Goal: Transaction & Acquisition: Subscribe to service/newsletter

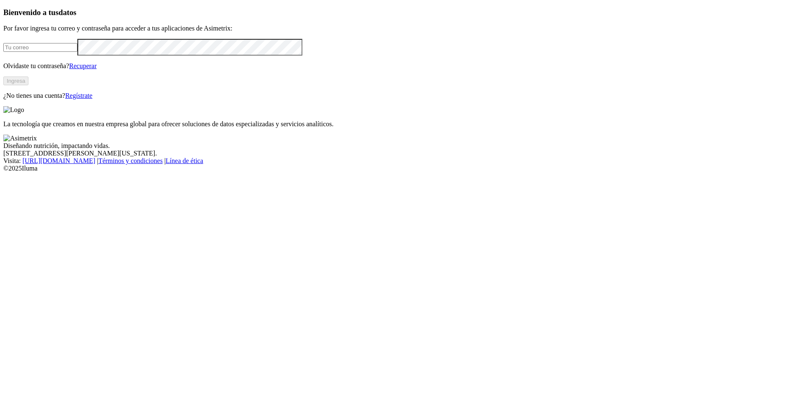
click at [92, 99] on link "Regístrate" at bounding box center [78, 95] width 27 height 7
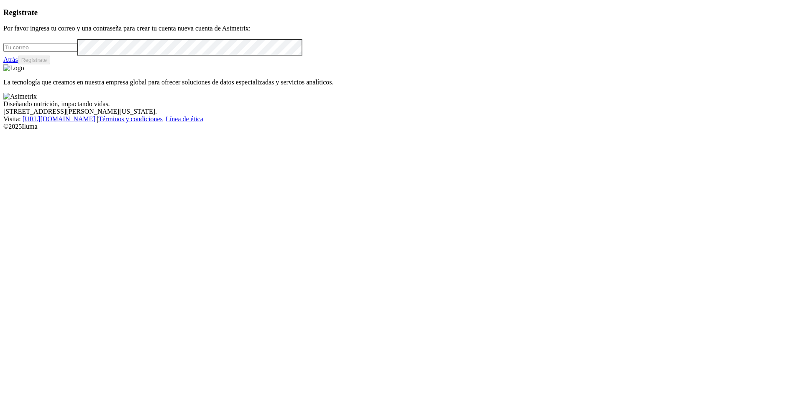
click at [77, 52] on input "email" at bounding box center [40, 47] width 74 height 9
type input "[PERSON_NAME][EMAIL_ADDRESS][PERSON_NAME][DOMAIN_NAME]"
click at [51, 64] on button "Regístrate" at bounding box center [34, 60] width 33 height 9
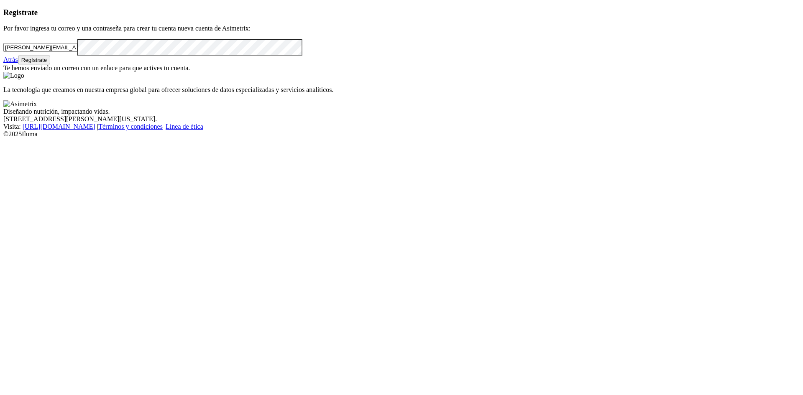
drag, startPoint x: 188, startPoint y: 119, endPoint x: 48, endPoint y: 122, distance: 140.5
click at [48, 72] on div "Registrate Por favor ingresa tu correo y una contraseña para crear tu cuenta nu…" at bounding box center [401, 40] width 796 height 64
click at [38, 72] on div "Registrate Por favor ingresa tu correo y una contraseña para crear tu cuenta nu…" at bounding box center [401, 40] width 796 height 64
drag, startPoint x: 49, startPoint y: 115, endPoint x: 178, endPoint y: 116, distance: 128.3
click at [77, 52] on input "[PERSON_NAME][EMAIL_ADDRESS][PERSON_NAME][DOMAIN_NAME]" at bounding box center [40, 47] width 74 height 9
